Goal: Navigation & Orientation: Find specific page/section

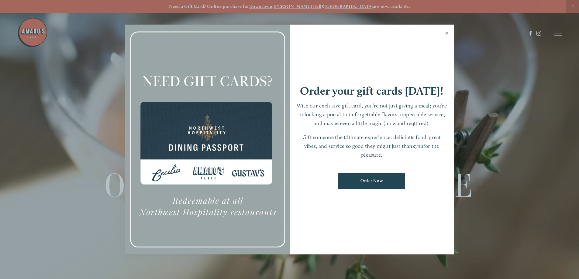
click at [445, 33] on link "Close" at bounding box center [447, 34] width 12 height 17
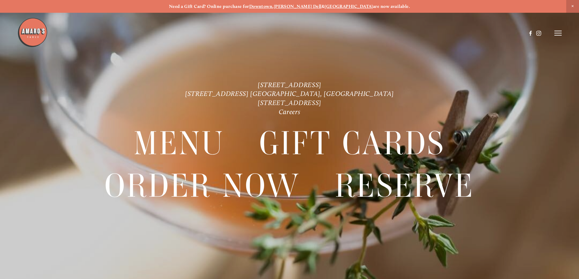
click at [558, 30] on header "Menu Order Now Visit Gallery 0" at bounding box center [289, 33] width 544 height 66
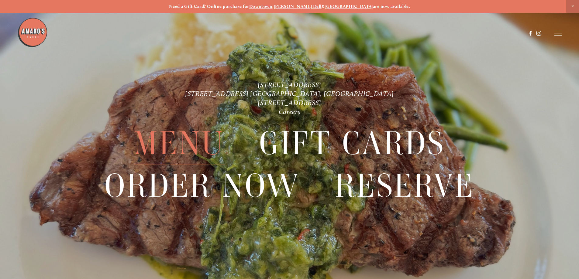
click at [172, 144] on span "Menu" at bounding box center [179, 144] width 91 height 42
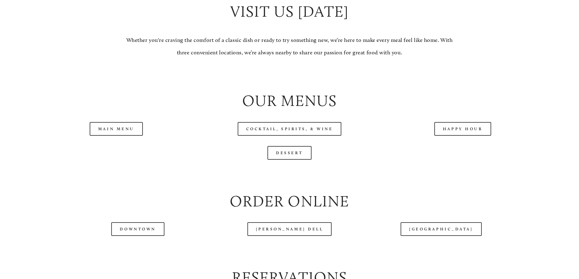
scroll to position [638, 0]
